Goal: Transaction & Acquisition: Purchase product/service

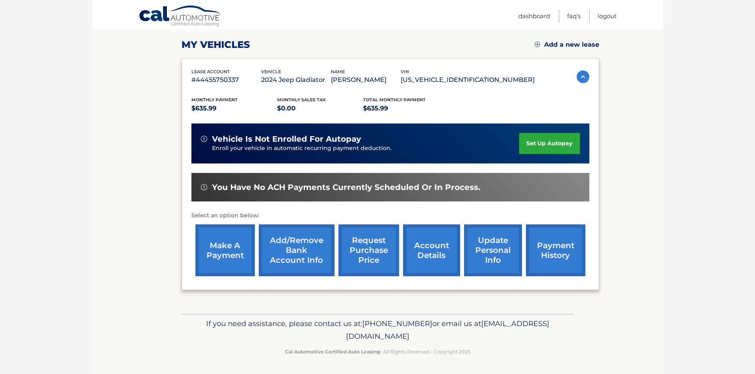
scroll to position [106, 0]
click at [548, 259] on link "payment history" at bounding box center [555, 251] width 59 height 52
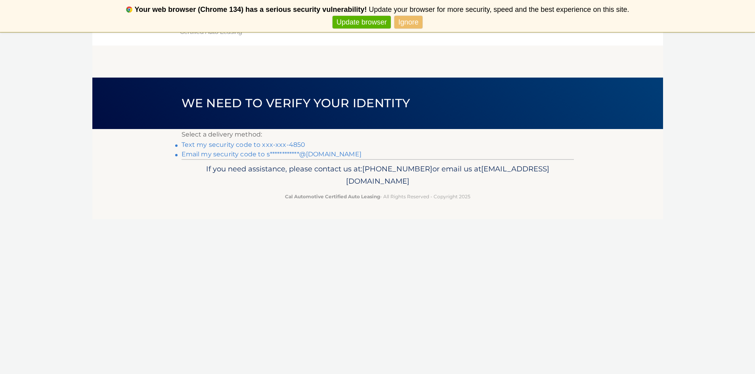
click at [278, 147] on link "Text my security code to xxx-xxx-4850" at bounding box center [243, 145] width 124 height 8
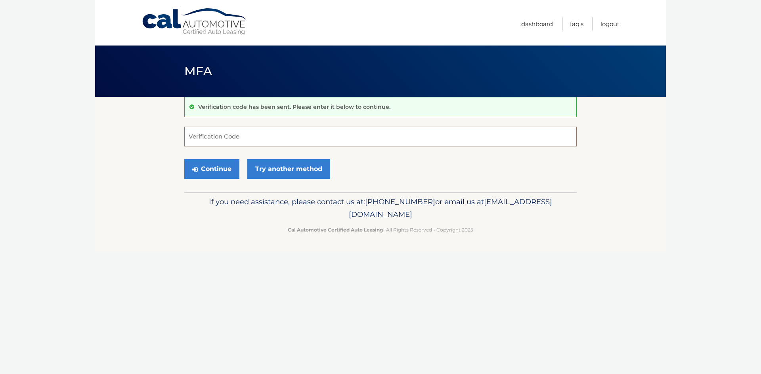
click at [277, 139] on input "Verification Code" at bounding box center [380, 137] width 392 height 20
type input "683975"
click at [184, 159] on button "Continue" at bounding box center [211, 169] width 55 height 20
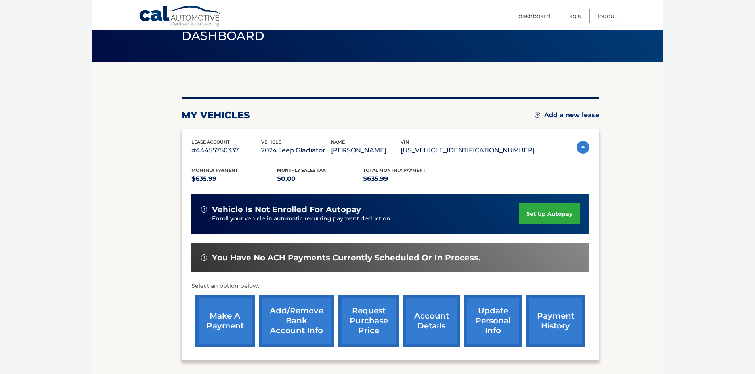
scroll to position [37, 0]
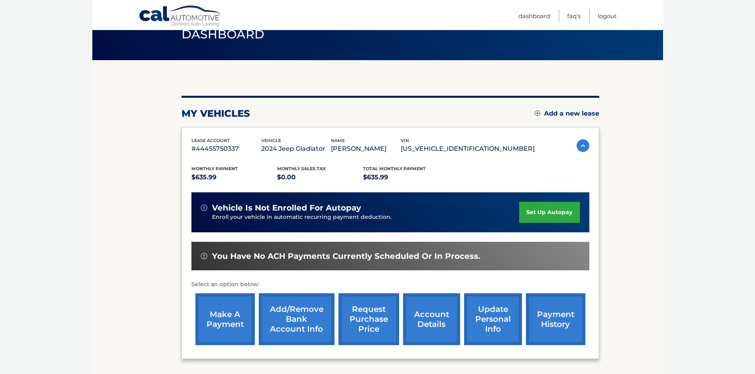
click at [557, 315] on link "payment history" at bounding box center [555, 320] width 59 height 52
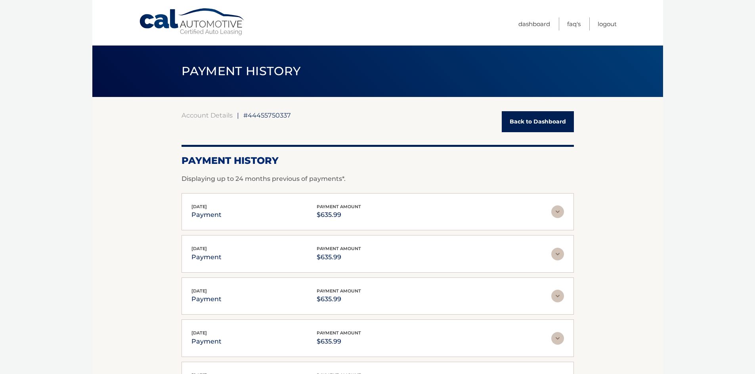
click at [550, 121] on link "Back to Dashboard" at bounding box center [538, 121] width 72 height 21
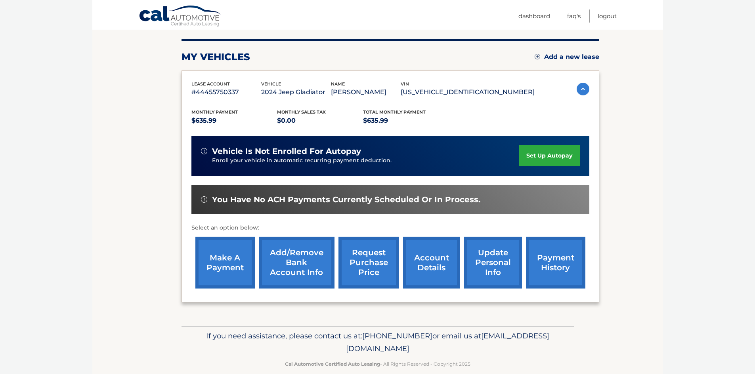
scroll to position [94, 0]
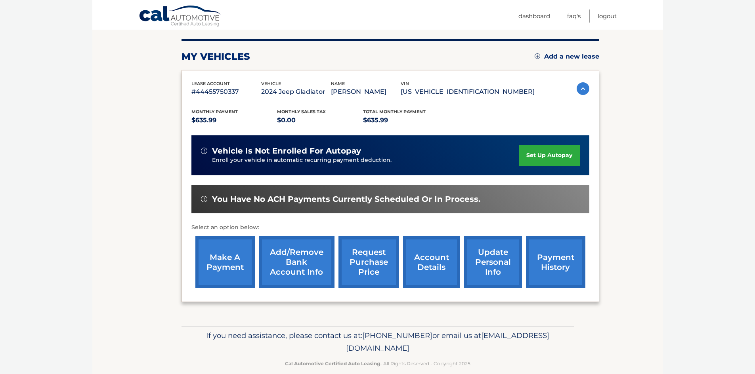
click at [215, 258] on link "make a payment" at bounding box center [224, 263] width 59 height 52
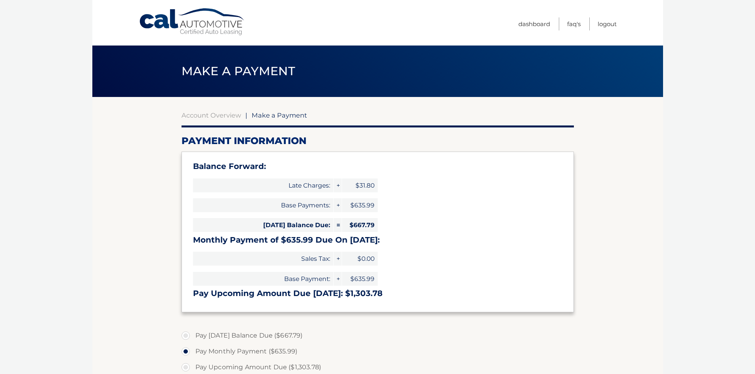
select select "OTlhZGEwMmItMDllNi00YjNkLTlmODQtMTdhYjQ4MDBkM2Ey"
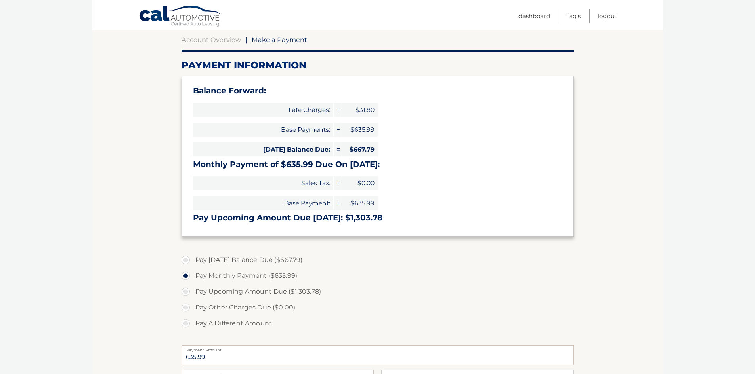
scroll to position [116, 0]
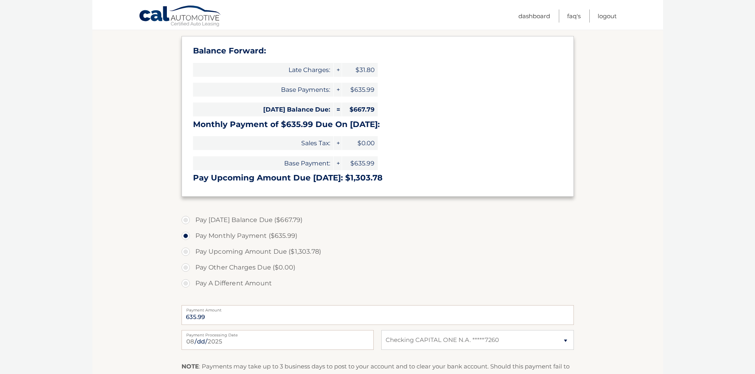
click at [185, 221] on label "Pay [DATE] Balance Due ($667.79)" at bounding box center [377, 220] width 392 height 16
click at [185, 221] on input "Pay [DATE] Balance Due ($667.79)" at bounding box center [189, 218] width 8 height 13
radio input "true"
type input "667.79"
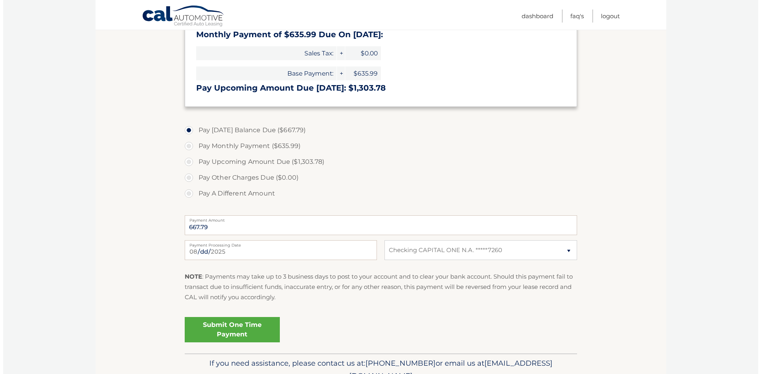
scroll to position [235, 0]
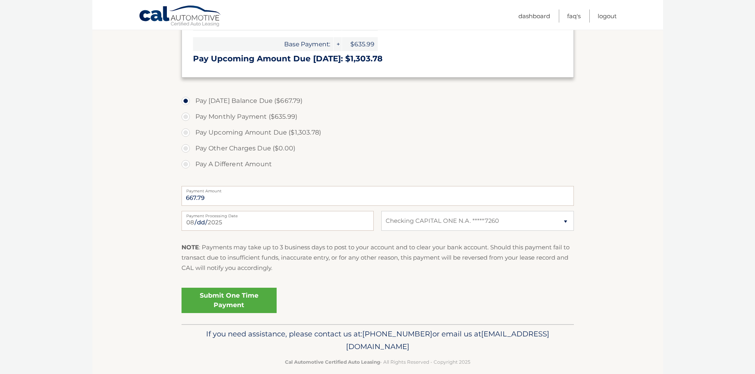
click at [228, 303] on link "Submit One Time Payment" at bounding box center [228, 300] width 95 height 25
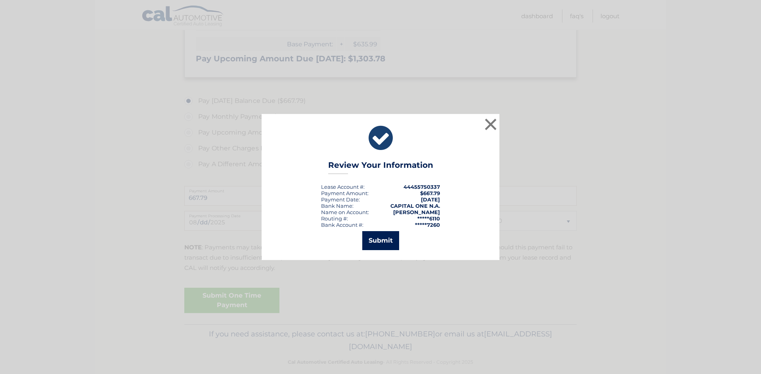
click at [382, 243] on button "Submit" at bounding box center [380, 240] width 37 height 19
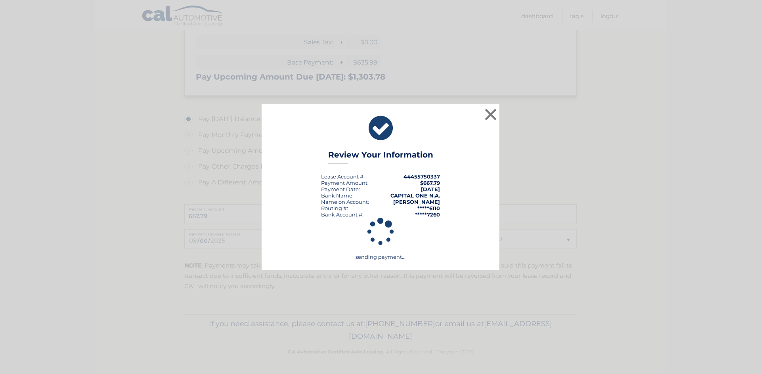
scroll to position [217, 0]
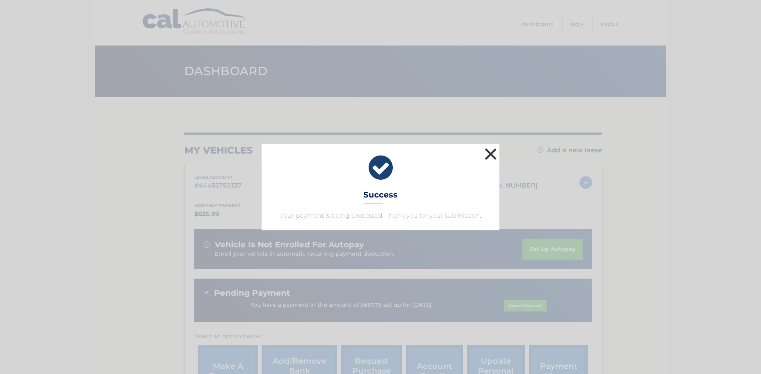
click at [494, 155] on button "×" at bounding box center [491, 154] width 16 height 16
